Goal: Find specific page/section: Find specific page/section

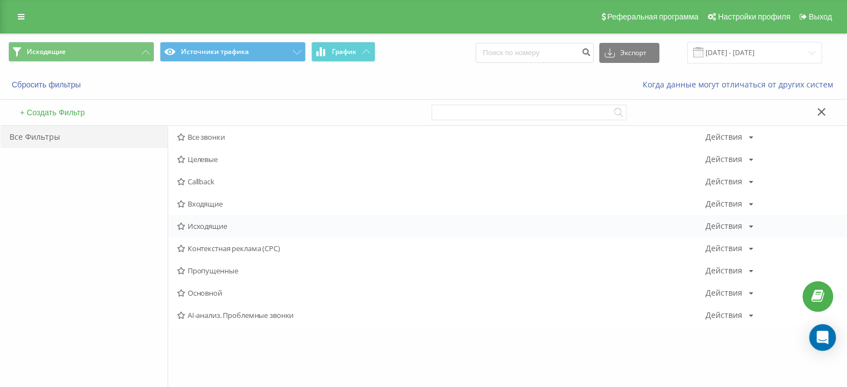
click at [203, 225] on span "Исходящие" at bounding box center [441, 226] width 528 height 8
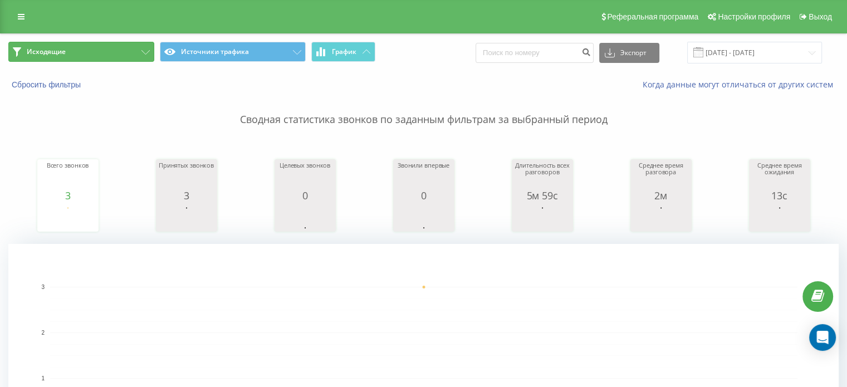
click at [87, 46] on button "Исходящие" at bounding box center [81, 52] width 146 height 20
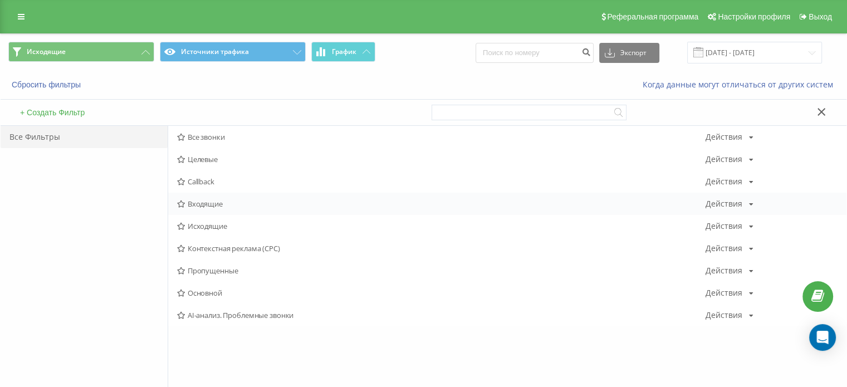
click at [209, 201] on span "Входящие" at bounding box center [441, 204] width 528 height 8
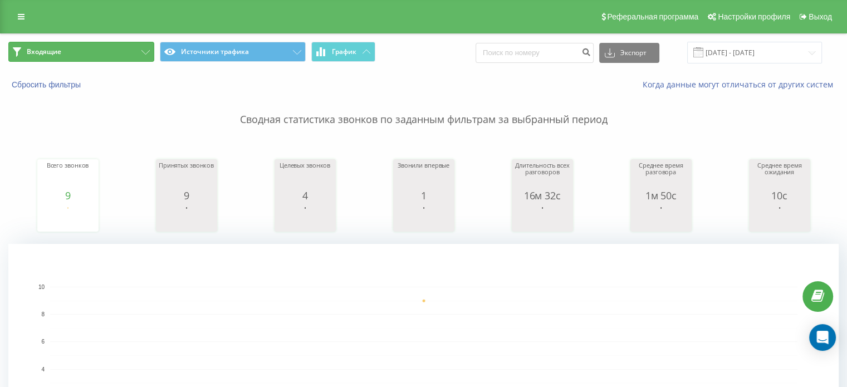
click at [126, 43] on button "Входящие" at bounding box center [81, 52] width 146 height 20
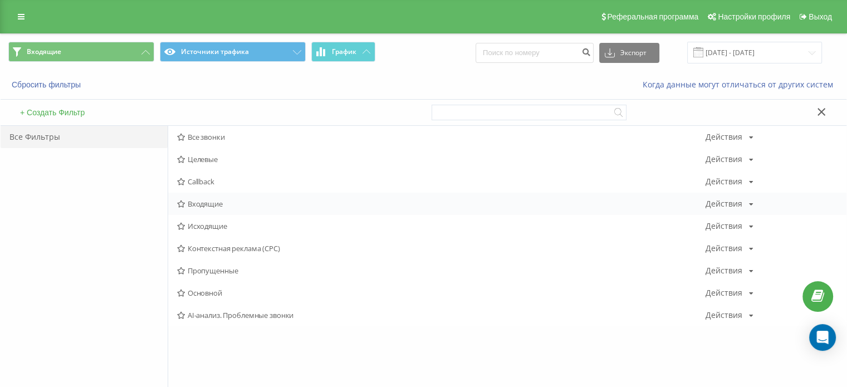
click at [229, 200] on span "Входящие" at bounding box center [441, 204] width 528 height 8
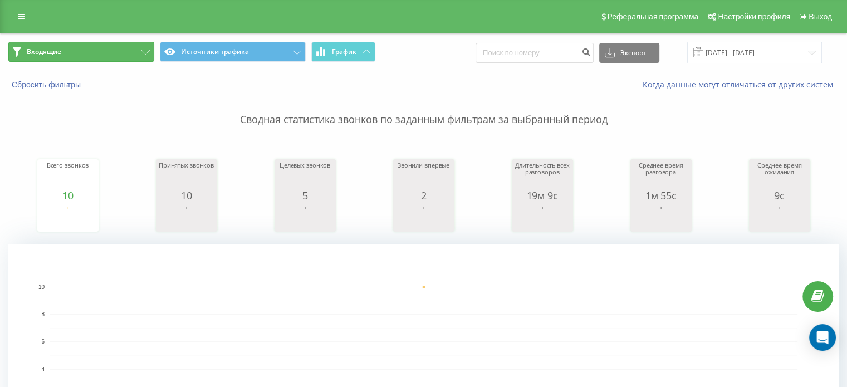
click at [101, 58] on button "Входящие" at bounding box center [81, 52] width 146 height 20
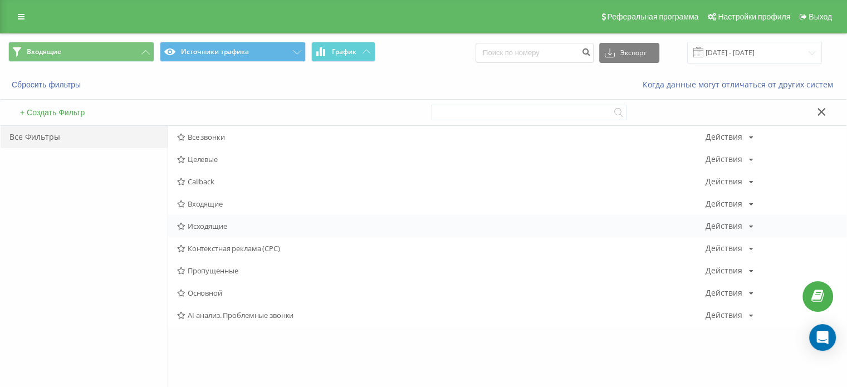
click at [223, 228] on span "Исходящие" at bounding box center [441, 226] width 528 height 8
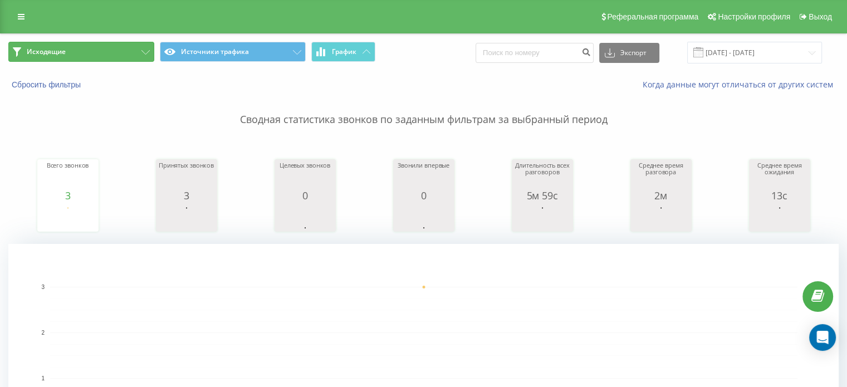
click at [107, 48] on button "Исходящие" at bounding box center [81, 52] width 146 height 20
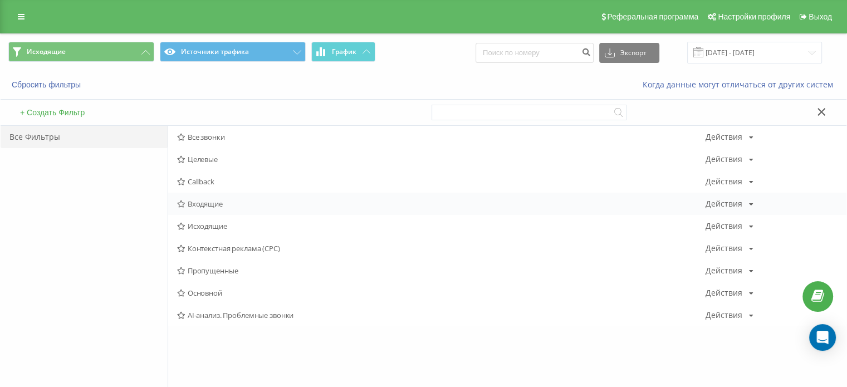
click at [206, 193] on div "Входящие Действия Редактировать Копировать Удалить По умолчанию Поделиться" at bounding box center [507, 204] width 678 height 22
click at [207, 198] on div "Входящие Действия Редактировать Копировать Удалить По умолчанию Поделиться" at bounding box center [507, 204] width 678 height 22
click at [206, 200] on span "Входящие" at bounding box center [441, 204] width 528 height 8
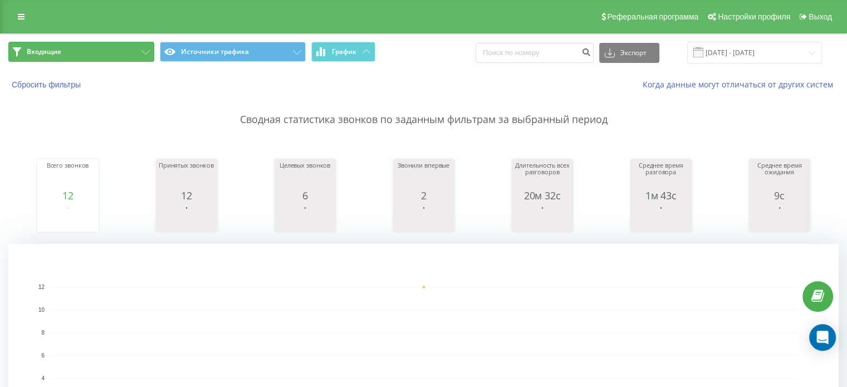
click at [118, 57] on button "Входящие" at bounding box center [81, 52] width 146 height 20
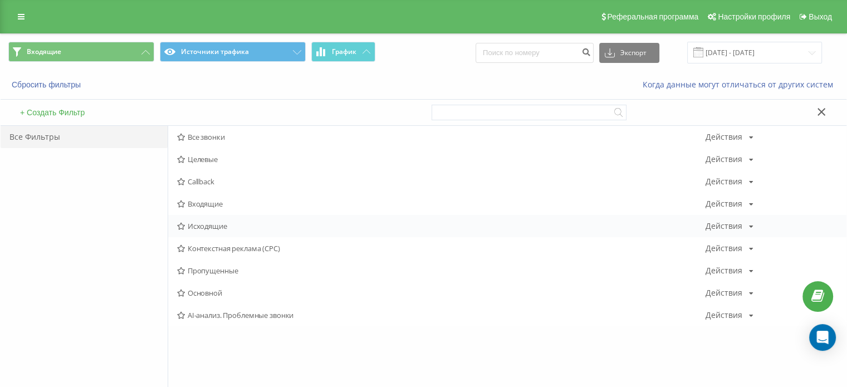
click at [217, 230] on div "Исходящие Действия Редактировать Копировать Удалить По умолчанию Поделиться" at bounding box center [507, 226] width 678 height 22
click at [215, 224] on span "Исходящие" at bounding box center [441, 226] width 528 height 8
